Goal: Information Seeking & Learning: Find specific page/section

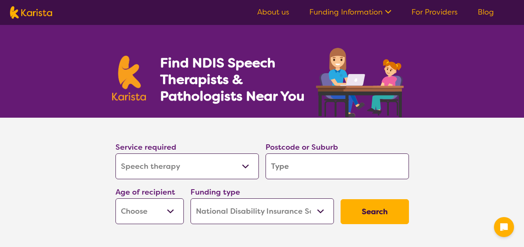
select select "Speech therapy"
select select "NDIS"
select select "Speech therapy"
select select "NDIS"
click at [310, 166] on input "search" at bounding box center [336, 167] width 143 height 26
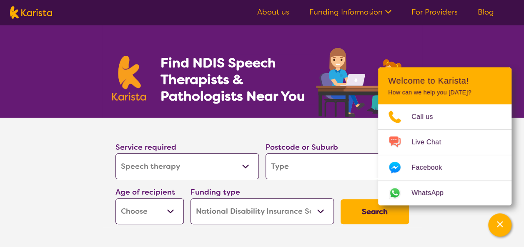
click at [299, 162] on input "search" at bounding box center [336, 167] width 143 height 26
type input "3"
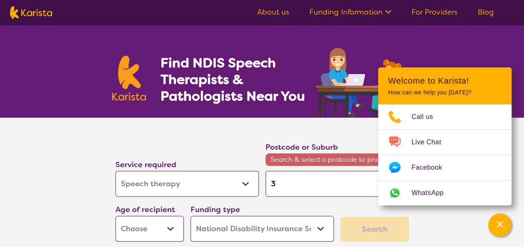
type input "30"
type input "302"
type input "3024"
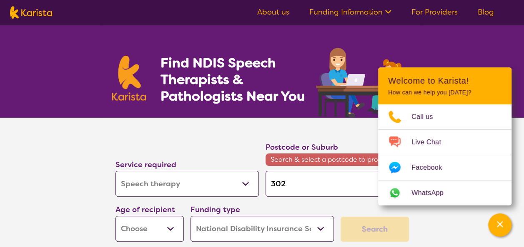
type input "3024"
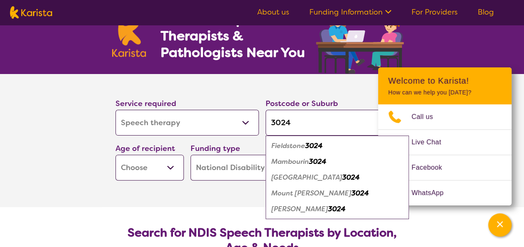
scroll to position [125, 0]
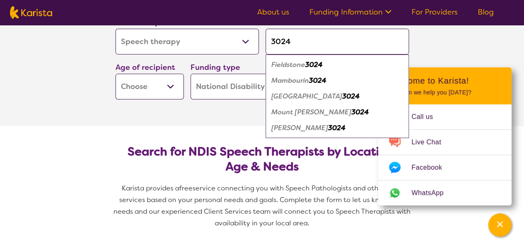
type input "3024"
click at [279, 127] on em "[PERSON_NAME]" at bounding box center [299, 128] width 57 height 9
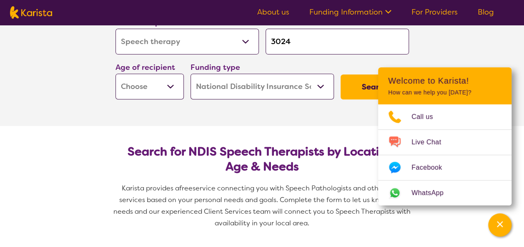
click at [152, 88] on select "Early Childhood - 0 to 9 Child - 10 to 11 Adolescent - 12 to 17 Adult - 18 to 6…" at bounding box center [149, 87] width 68 height 26
select select "AD"
click at [115, 74] on select "Early Childhood - 0 to 9 Child - 10 to 11 Adolescent - 12 to 17 Adult - 18 to 6…" at bounding box center [149, 87] width 68 height 26
select select "AD"
click at [268, 113] on section "Service required Allied Health Assistant Assessment ([MEDICAL_DATA] or [MEDICAL…" at bounding box center [261, 59] width 333 height 133
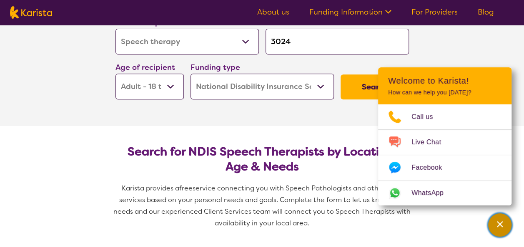
click at [492, 229] on div "Channel Menu" at bounding box center [499, 225] width 17 height 18
